Goal: Find specific page/section: Find specific page/section

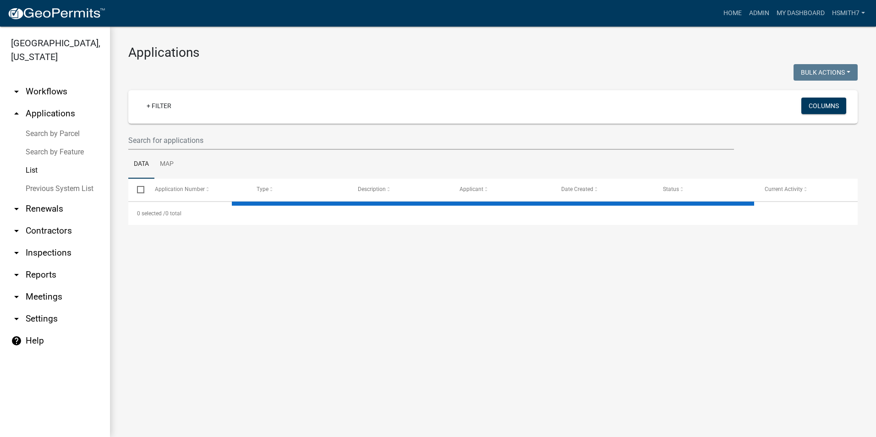
select select "3: 100"
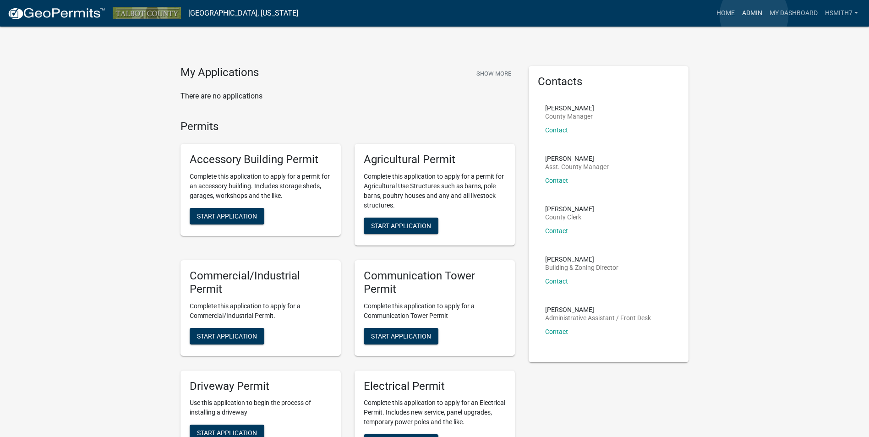
click at [754, 15] on link "Admin" at bounding box center [751, 13] width 27 height 17
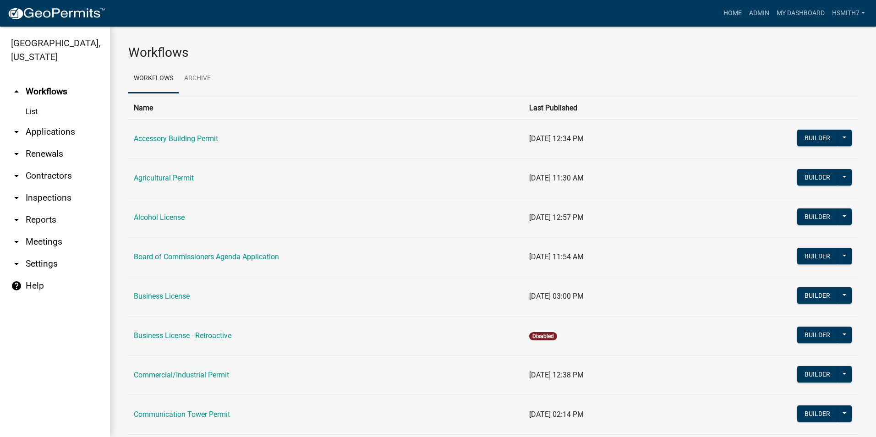
click at [42, 128] on link "arrow_drop_down Applications" at bounding box center [55, 132] width 110 height 22
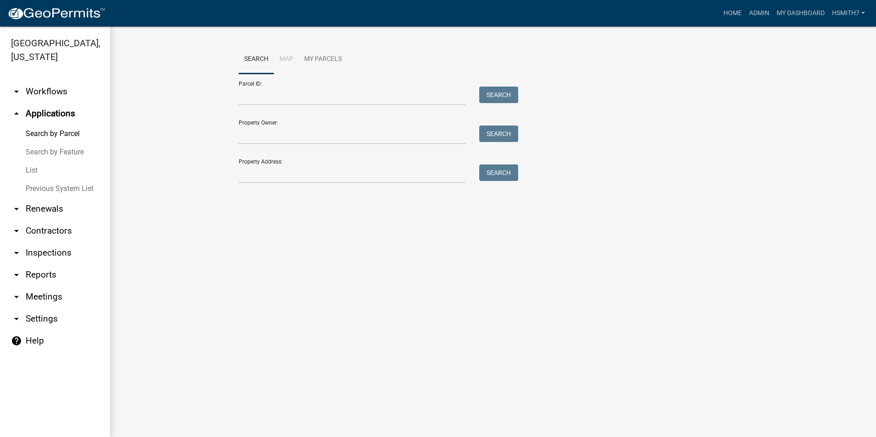
click at [31, 167] on link "List" at bounding box center [55, 170] width 110 height 18
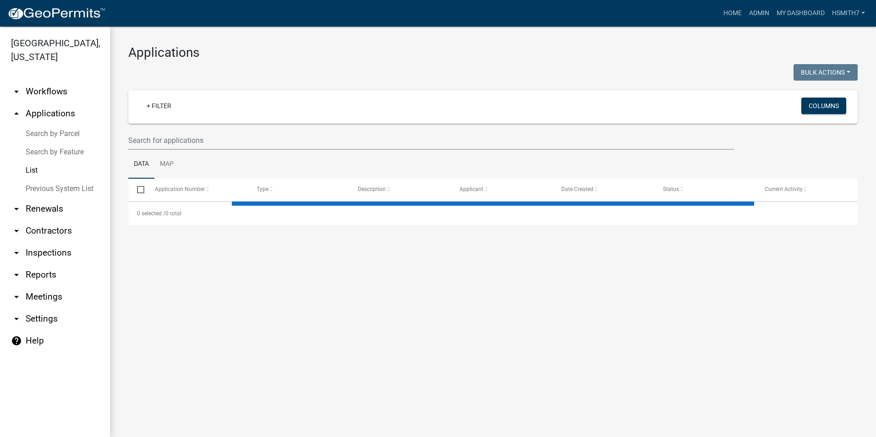
select select "3: 100"
